Goal: Task Accomplishment & Management: Use online tool/utility

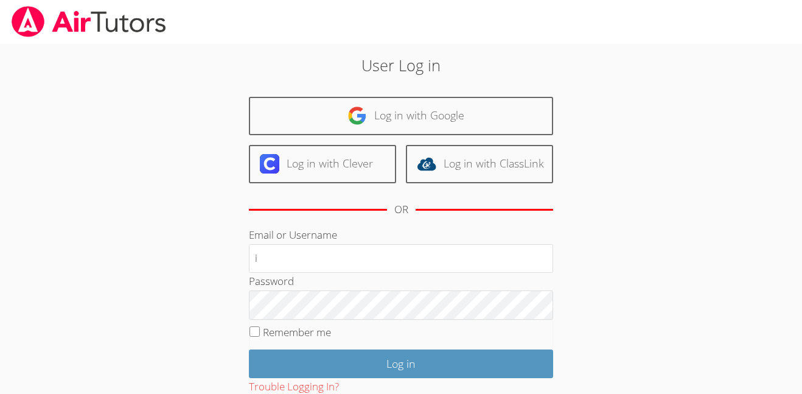
type input "[EMAIL_ADDRESS][DOMAIN_NAME]"
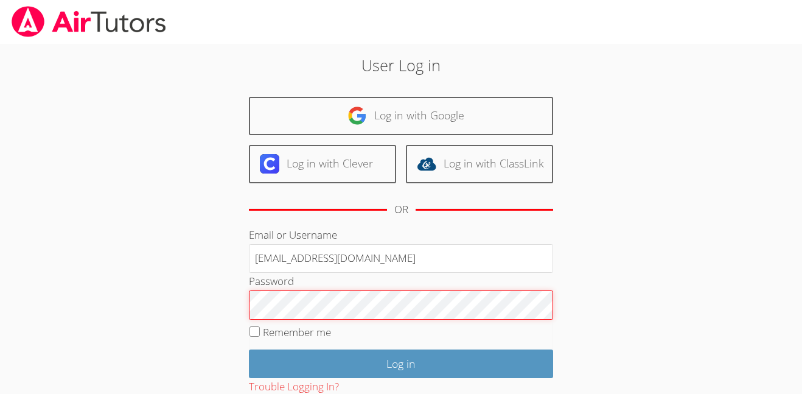
click at [249, 349] on input "Log in" at bounding box center [401, 363] width 304 height 29
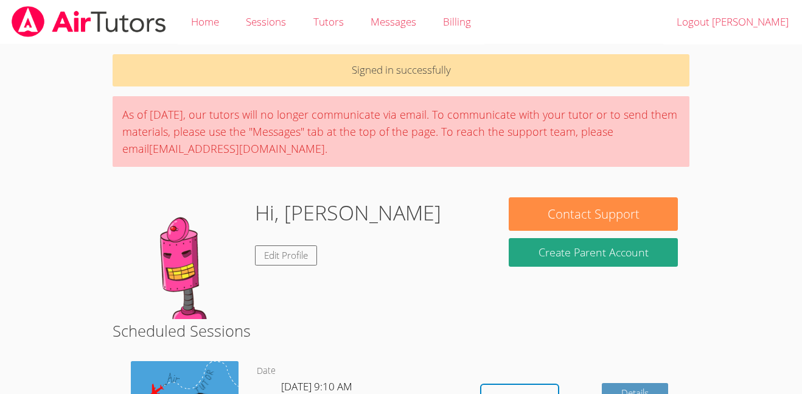
scroll to position [38, 0]
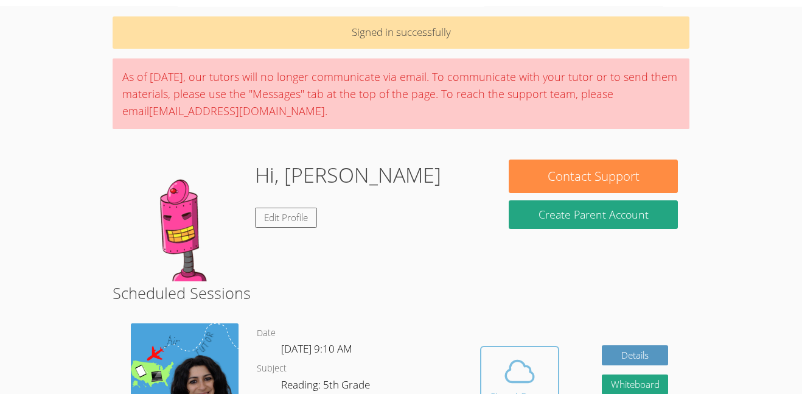
click at [493, 375] on span at bounding box center [520, 371] width 62 height 34
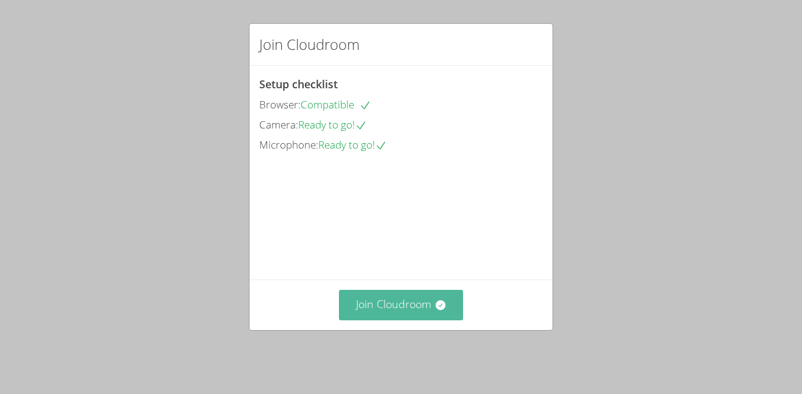
click at [413, 313] on button "Join Cloudroom" at bounding box center [401, 305] width 125 height 30
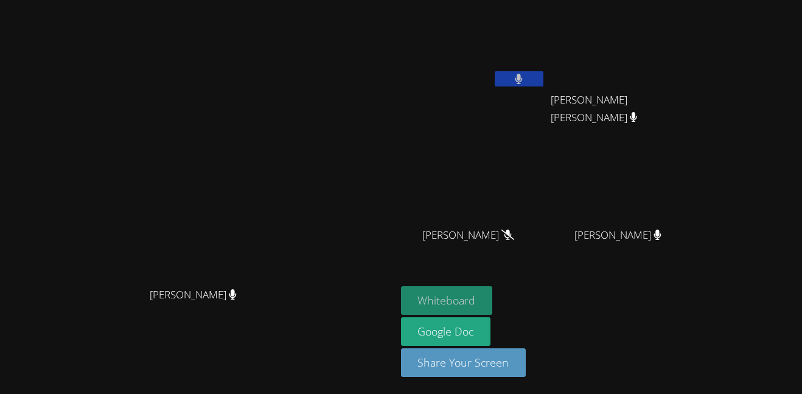
click at [493, 303] on button "Whiteboard" at bounding box center [447, 300] width 92 height 29
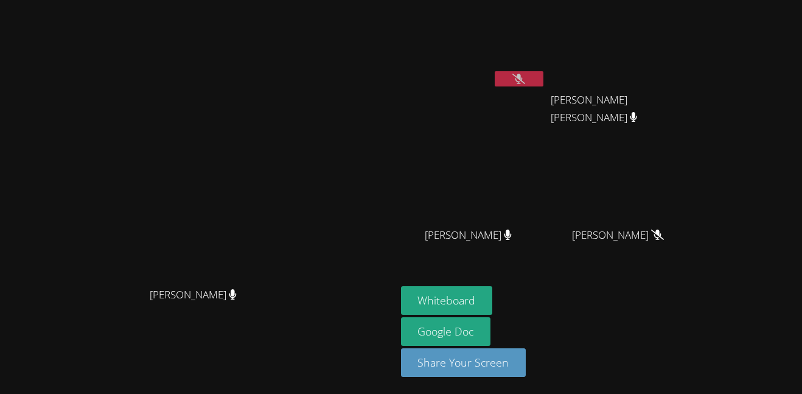
click at [544, 77] on button at bounding box center [519, 78] width 49 height 15
click at [525, 81] on icon at bounding box center [519, 79] width 13 height 10
click at [523, 81] on icon at bounding box center [519, 79] width 8 height 10
click at [525, 79] on icon at bounding box center [519, 79] width 13 height 10
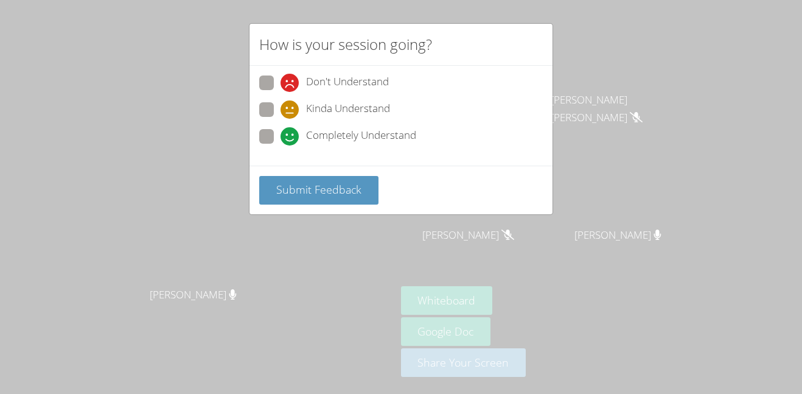
click at [301, 130] on div "Completely Understand" at bounding box center [349, 136] width 136 height 18
click at [291, 130] on input "Completely Understand" at bounding box center [286, 134] width 10 height 10
radio input "true"
click at [312, 183] on span "Submit Feedback" at bounding box center [318, 189] width 85 height 15
